Goal: Information Seeking & Learning: Learn about a topic

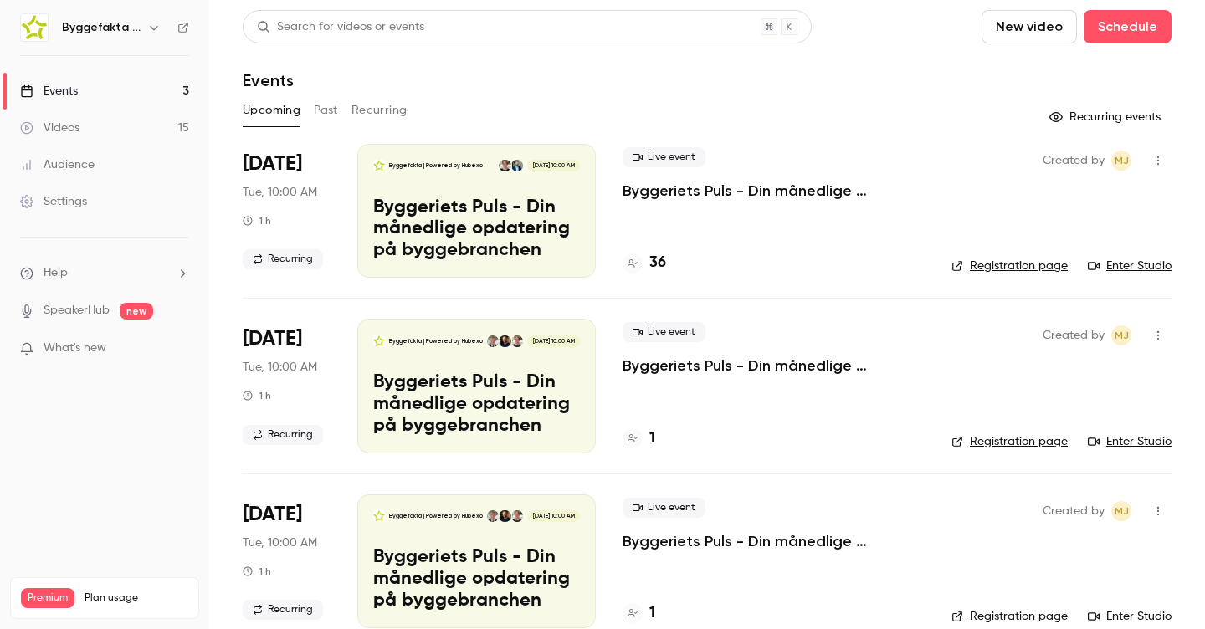
click at [150, 30] on icon "button" at bounding box center [153, 27] width 13 height 13
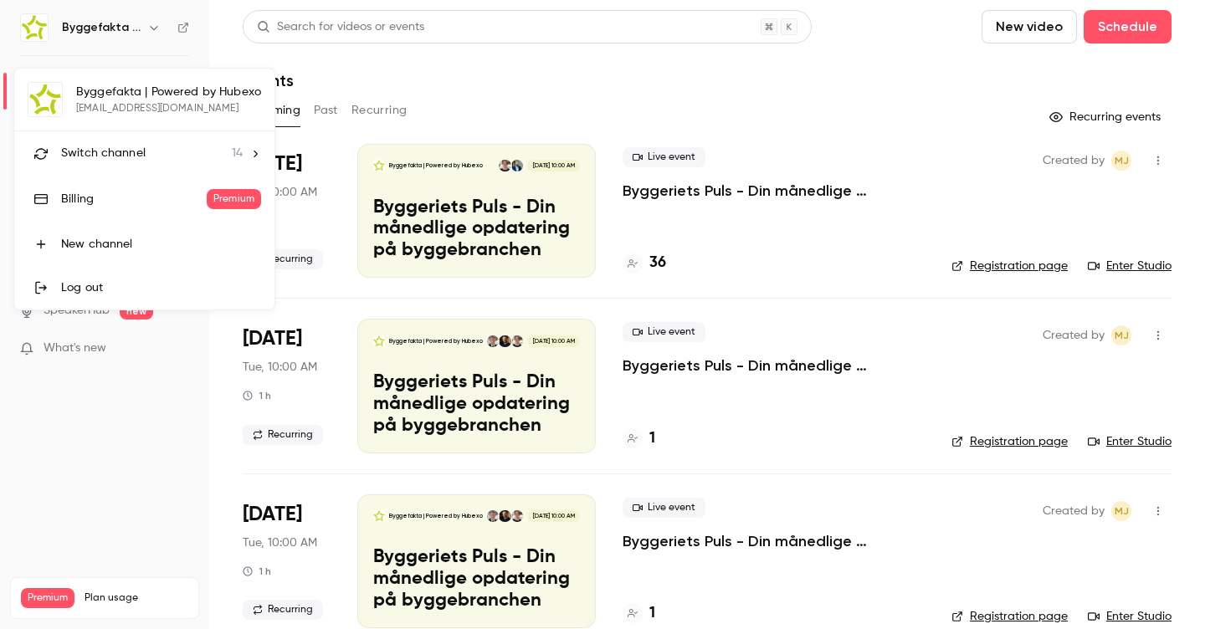
click at [135, 156] on span "Switch channel" at bounding box center [103, 154] width 84 height 18
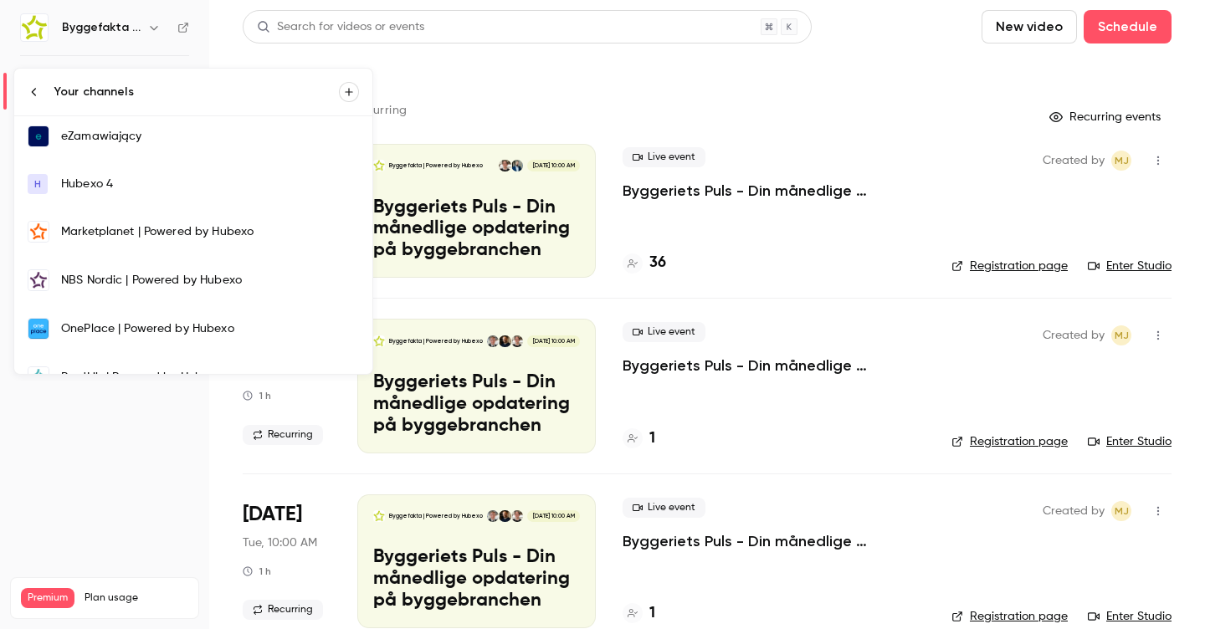
scroll to position [187, 0]
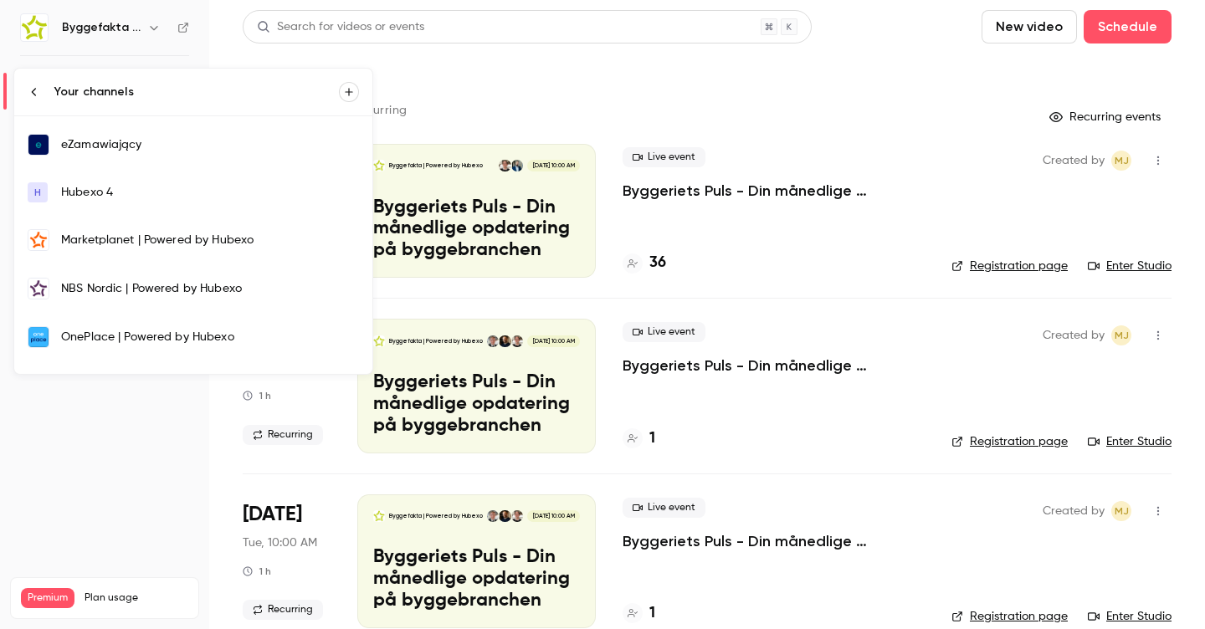
click at [117, 150] on div "eZamawiający" at bounding box center [210, 144] width 298 height 17
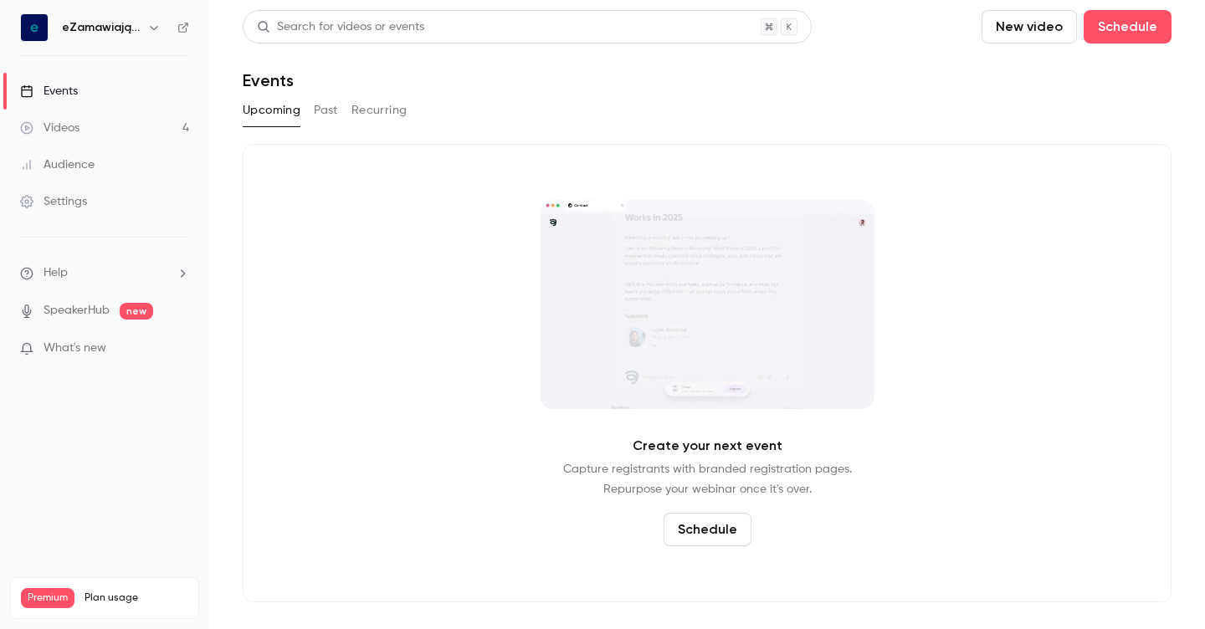
click at [85, 133] on link "Videos 4" at bounding box center [104, 128] width 209 height 37
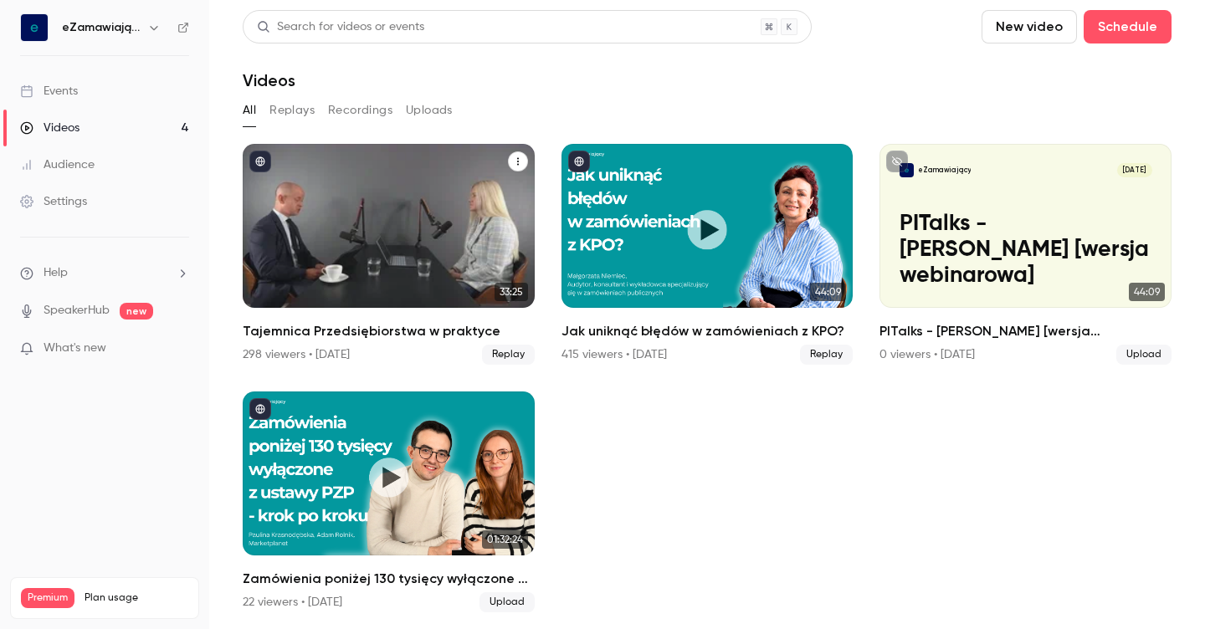
click at [367, 328] on h2 "Tajemnica Przedsiębiorstwa w praktyce" at bounding box center [389, 331] width 292 height 20
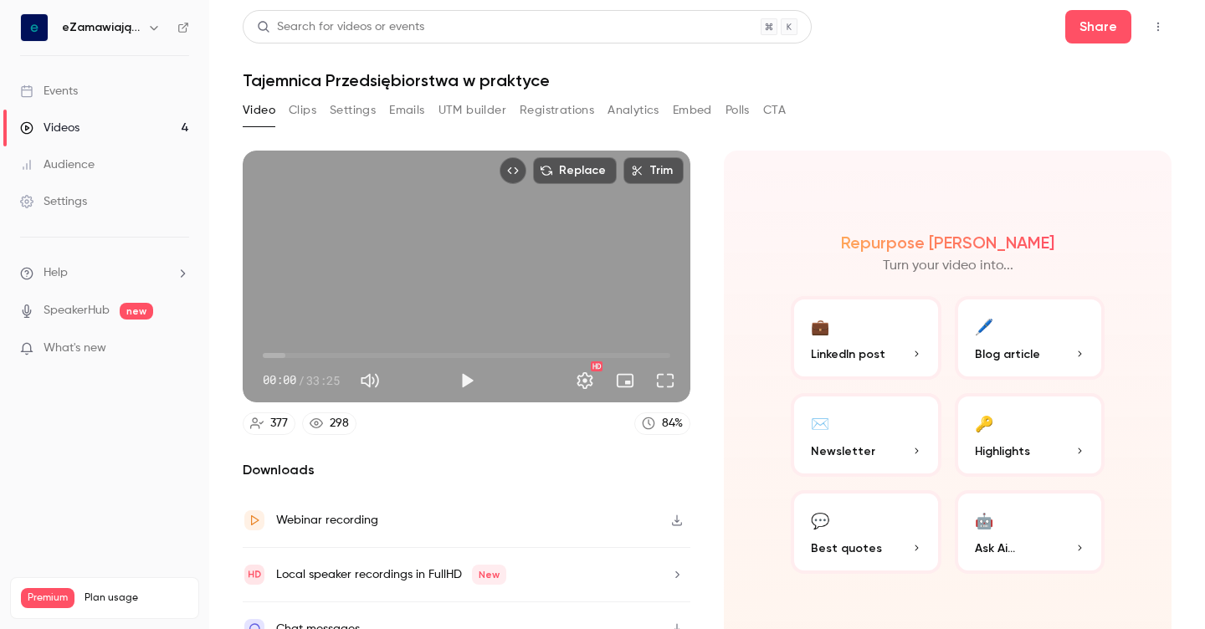
click at [298, 116] on button "Clips" at bounding box center [303, 110] width 28 height 27
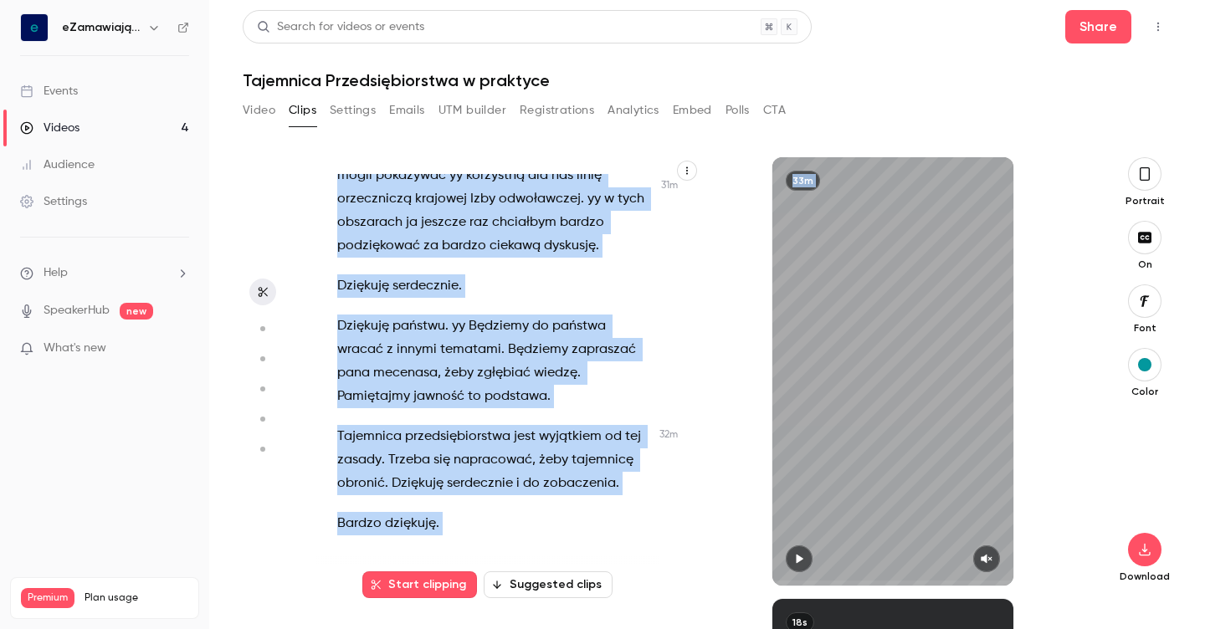
scroll to position [18810, 0]
drag, startPoint x: 339, startPoint y: 183, endPoint x: 560, endPoint y: 644, distance: 511.1
click at [560, 628] on html "eZamawiający Events Videos 4 Audience Settings Help SpeakerHub new What's new P…" at bounding box center [602, 314] width 1205 height 629
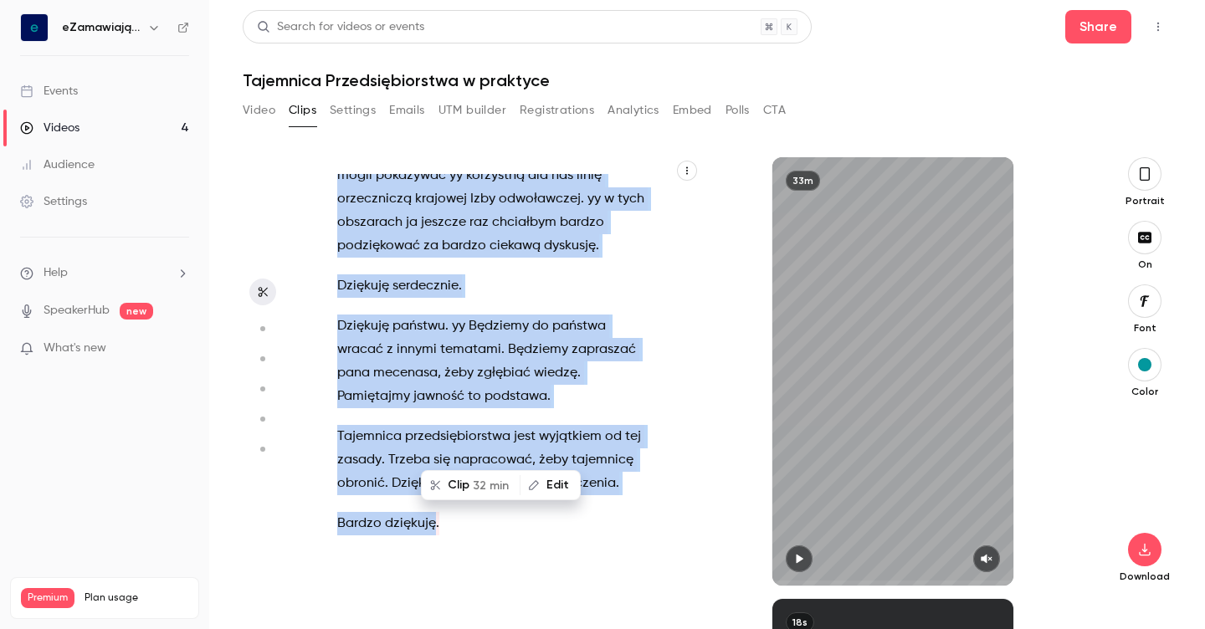
copy div "Lorem ipsum . do Sit ametconsect adipi elitsed doei Temporin Utlabore e Dolorem…"
